Goal: Information Seeking & Learning: Check status

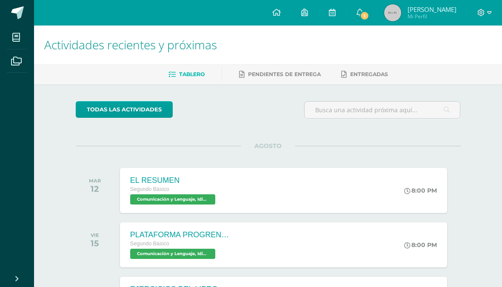
click at [360, 20] on link "1" at bounding box center [360, 13] width 27 height 26
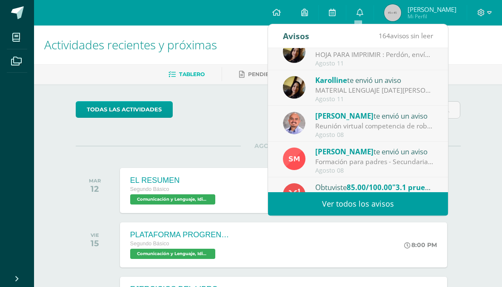
scroll to position [123, 0]
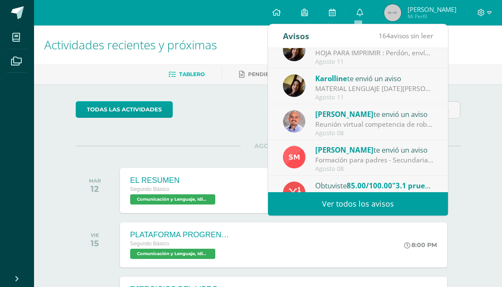
click at [401, 86] on div "MATERIAL LENGUAJE [DATE][PERSON_NAME] : Buenas tardes estimados alumnos. Envío …" at bounding box center [374, 89] width 118 height 10
click at [396, 96] on div "Agosto 11" at bounding box center [374, 97] width 118 height 7
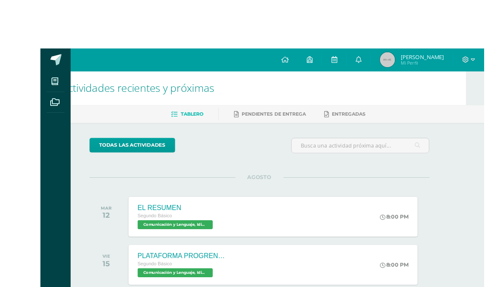
scroll to position [0, 0]
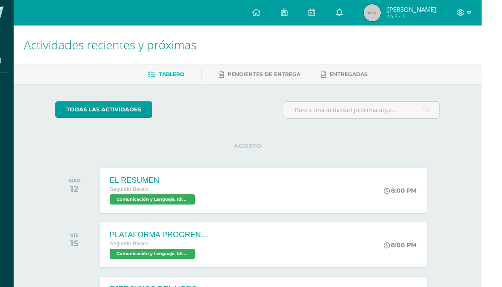
click at [408, 11] on span "[PERSON_NAME]" at bounding box center [432, 9] width 49 height 9
click at [374, 14] on link "Alexandra Elizabeth Mi Perfil" at bounding box center [420, 13] width 93 height 26
click at [383, 19] on span "Alexandra Elizabeth Mi Perfil" at bounding box center [421, 12] width 76 height 17
click at [384, 10] on img at bounding box center [392, 12] width 17 height 17
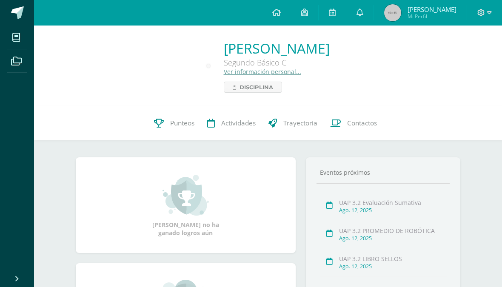
click at [364, 19] on link at bounding box center [360, 13] width 27 height 26
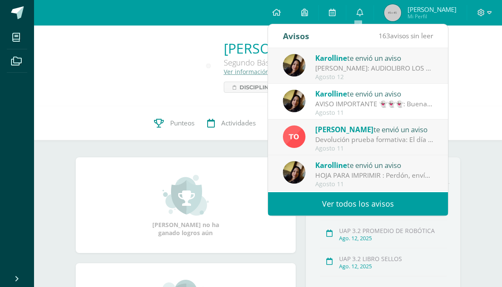
scroll to position [29, 0]
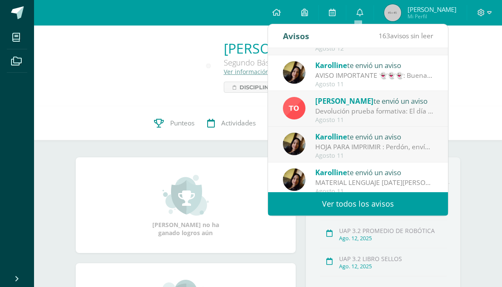
click at [378, 144] on div "HOJA PARA IMPRIMIR : Perdón, envío documento para impresión. Gracias." at bounding box center [374, 147] width 118 height 10
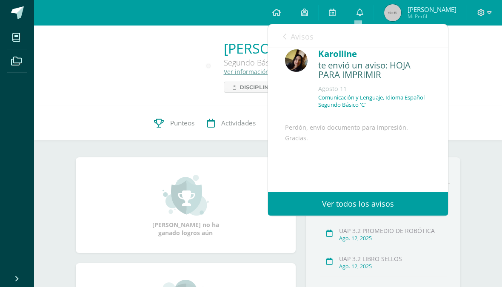
scroll to position [8, 0]
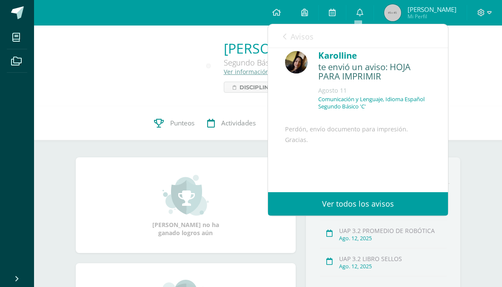
click at [287, 34] on link "Avisos" at bounding box center [298, 36] width 31 height 24
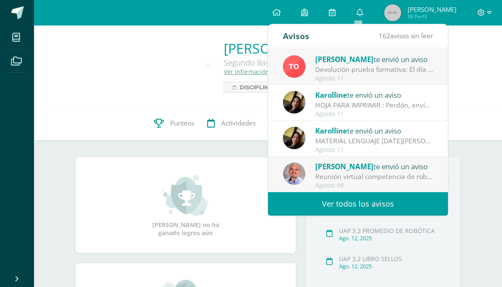
scroll to position [74, 0]
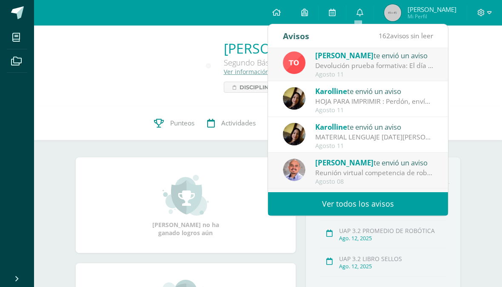
click at [386, 135] on div "MATERIAL LENGUAJE [DATE][PERSON_NAME] : Buenas tardes estimados alumnos. Envío …" at bounding box center [374, 137] width 118 height 10
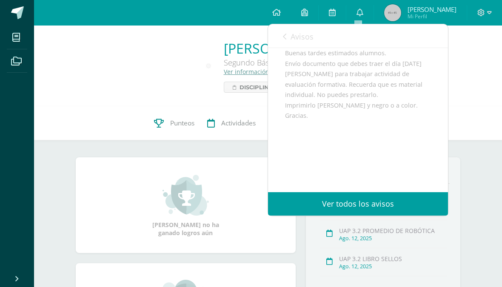
scroll to position [101, 0]
click at [381, 202] on link "Ver todos los avisos" at bounding box center [358, 203] width 180 height 23
click at [377, 210] on link "Ver todos los avisos" at bounding box center [358, 203] width 180 height 23
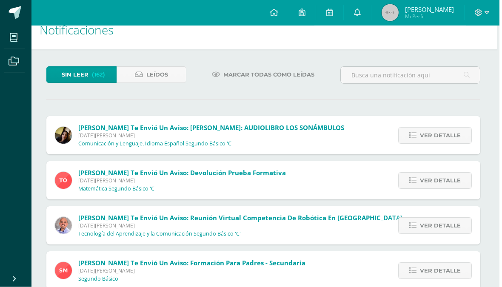
scroll to position [0, 2]
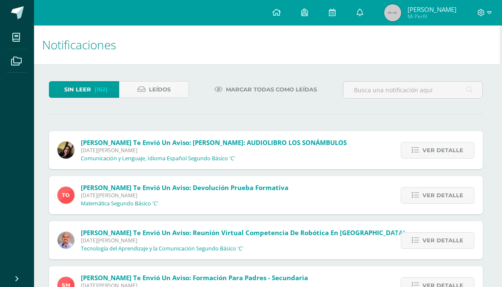
click at [155, 90] on span "Leídos" at bounding box center [160, 90] width 22 height 16
click at [173, 92] on link "Leídos" at bounding box center [154, 89] width 70 height 17
click at [177, 92] on link "Leídos" at bounding box center [154, 89] width 70 height 17
click at [166, 96] on span "Leídos" at bounding box center [160, 90] width 22 height 16
click at [165, 97] on span "Leídos" at bounding box center [160, 90] width 22 height 16
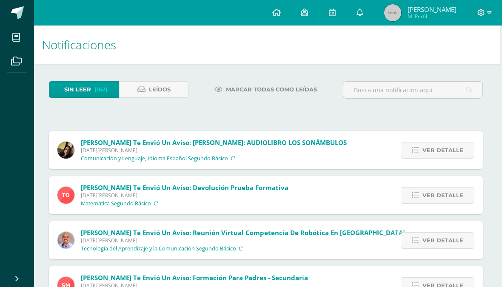
click at [166, 88] on span "Leídos" at bounding box center [160, 90] width 22 height 16
click at [90, 95] on span "Sin leer" at bounding box center [77, 90] width 27 height 16
click at [175, 89] on link "Leídos" at bounding box center [154, 89] width 70 height 17
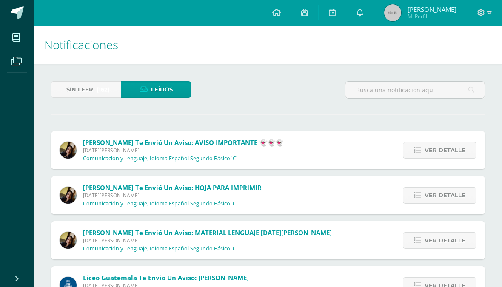
click at [263, 194] on div "[PERSON_NAME] te envió un aviso: HOJA PARA IMPRIMIR [DATE][PERSON_NAME] Comunic…" at bounding box center [268, 195] width 434 height 38
click at [443, 193] on span "Ver detalle" at bounding box center [445, 196] width 41 height 16
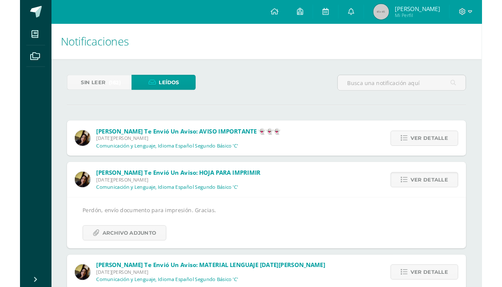
scroll to position [0, 0]
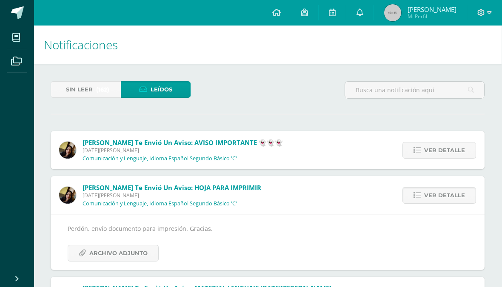
click at [98, 252] on span "Archivo Adjunto" at bounding box center [118, 254] width 58 height 16
